Goal: Information Seeking & Learning: Understand process/instructions

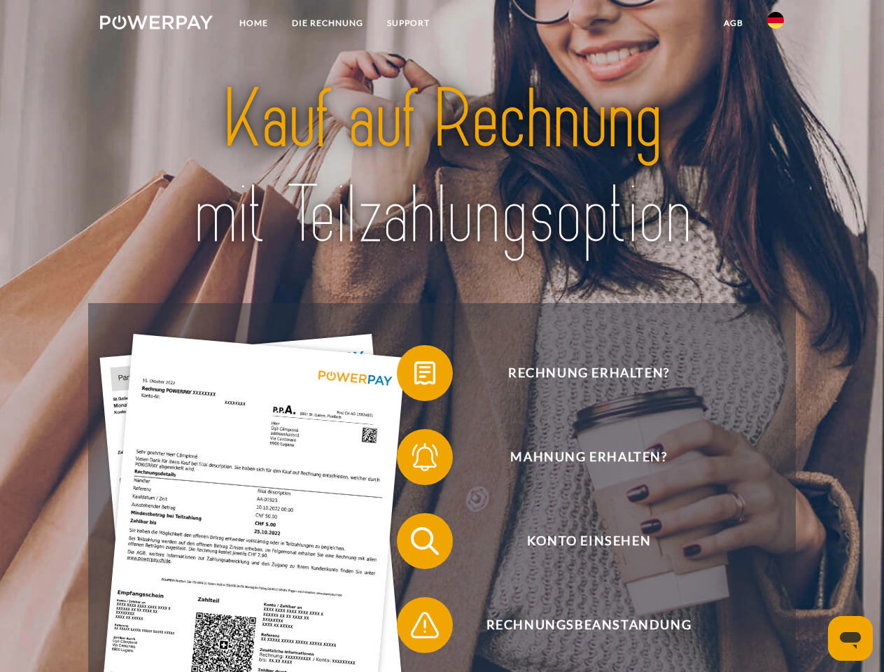
click at [156, 25] on img at bounding box center [156, 22] width 113 height 14
click at [776, 25] on img at bounding box center [775, 20] width 17 height 17
click at [733, 23] on link "agb" at bounding box center [733, 23] width 43 height 25
click at [414, 376] on span at bounding box center [404, 373] width 70 height 70
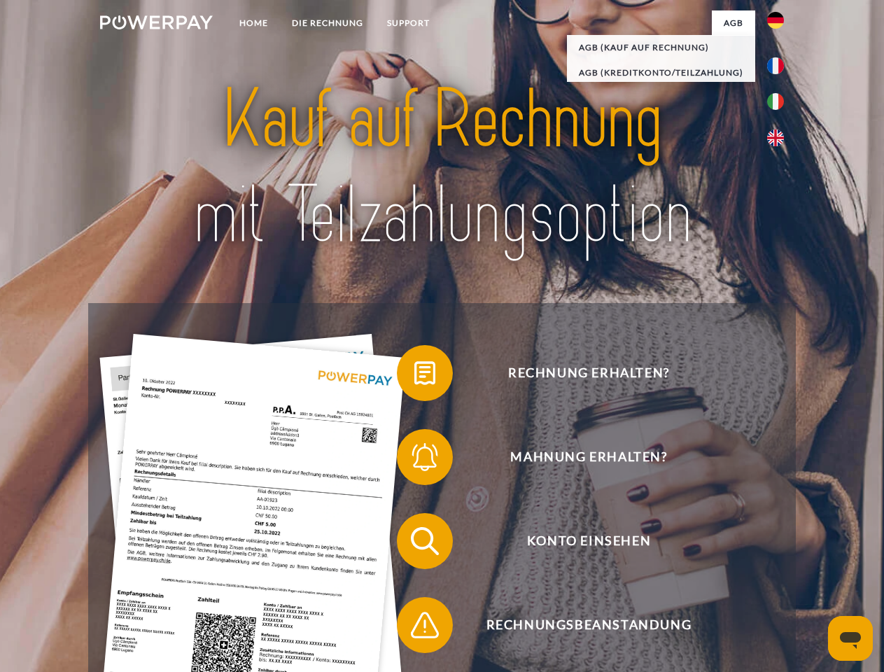
click at [414, 460] on span at bounding box center [404, 457] width 70 height 70
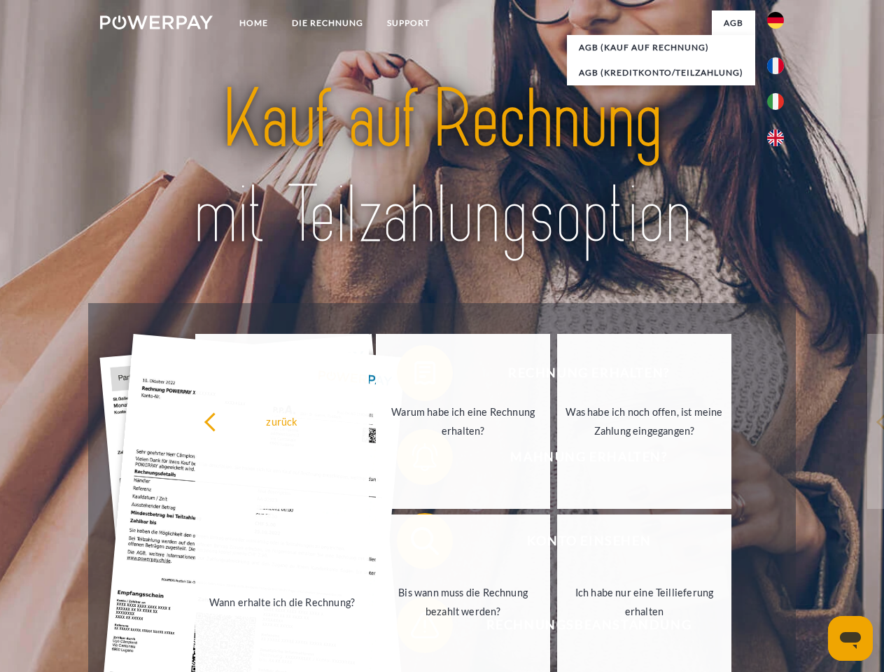
click at [414, 544] on link "Bis wann muss die Rechnung bezahlt werden?" at bounding box center [463, 602] width 174 height 175
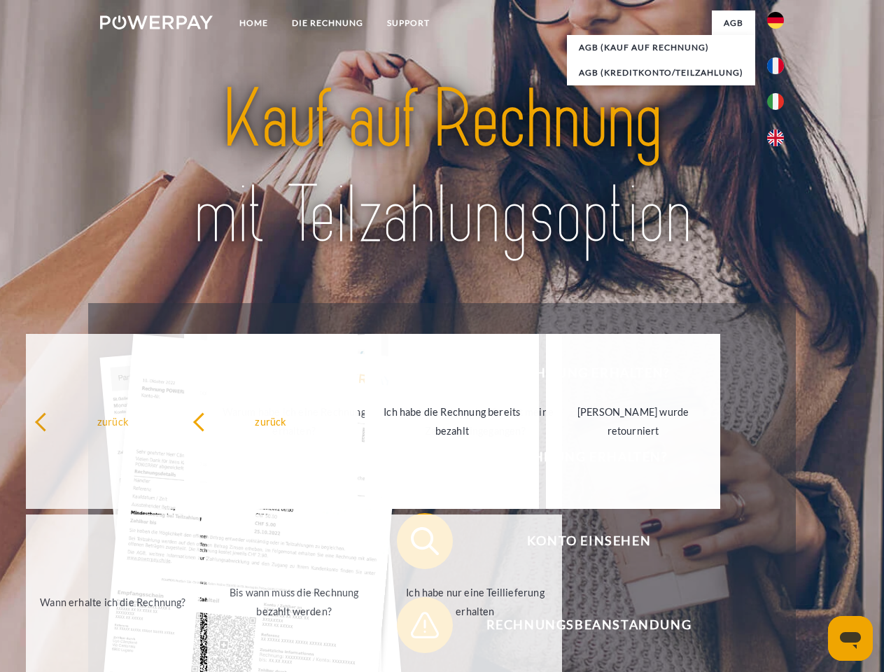
click at [414, 628] on span at bounding box center [404, 625] width 70 height 70
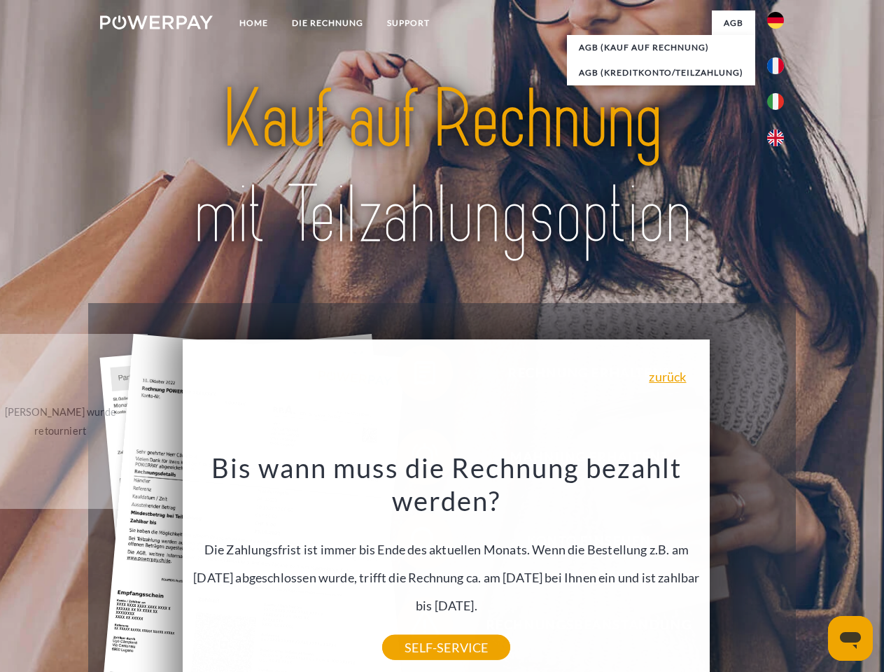
click at [851, 638] on icon "Messaging-Fenster öffnen" at bounding box center [850, 640] width 21 height 17
